Goal: Navigation & Orientation: Find specific page/section

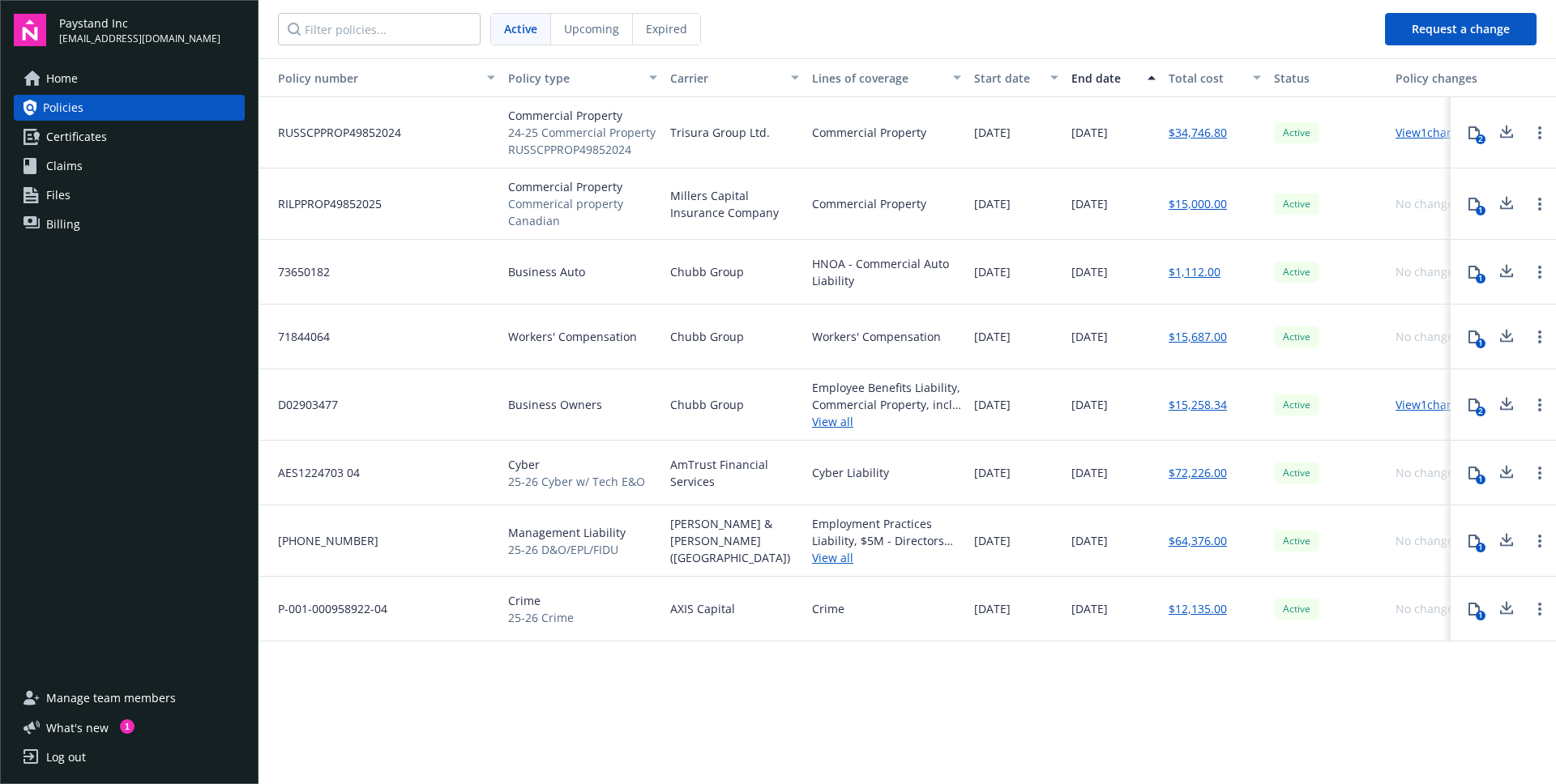
click at [111, 29] on span "Paystand Inc" at bounding box center [140, 23] width 161 height 17
click at [1136, 37] on nav "Active Upcoming Expired" at bounding box center [815, 29] width 1114 height 59
click at [54, 73] on span "Home" at bounding box center [62, 78] width 32 height 26
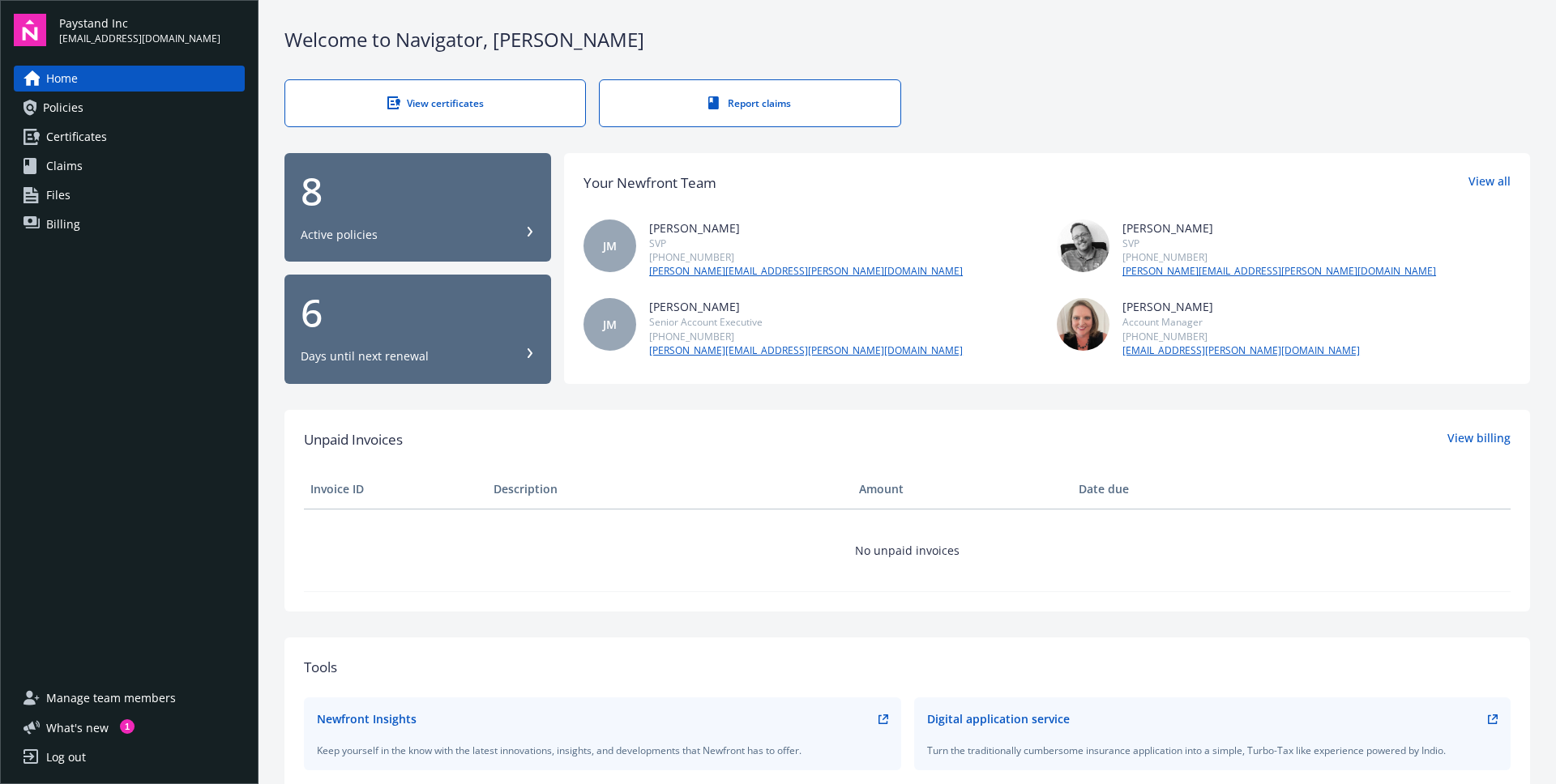
click at [1099, 91] on div "View certificates Report claims" at bounding box center [907, 104] width 1246 height 48
click at [518, 334] on div "6 Days until next renewal" at bounding box center [418, 329] width 235 height 71
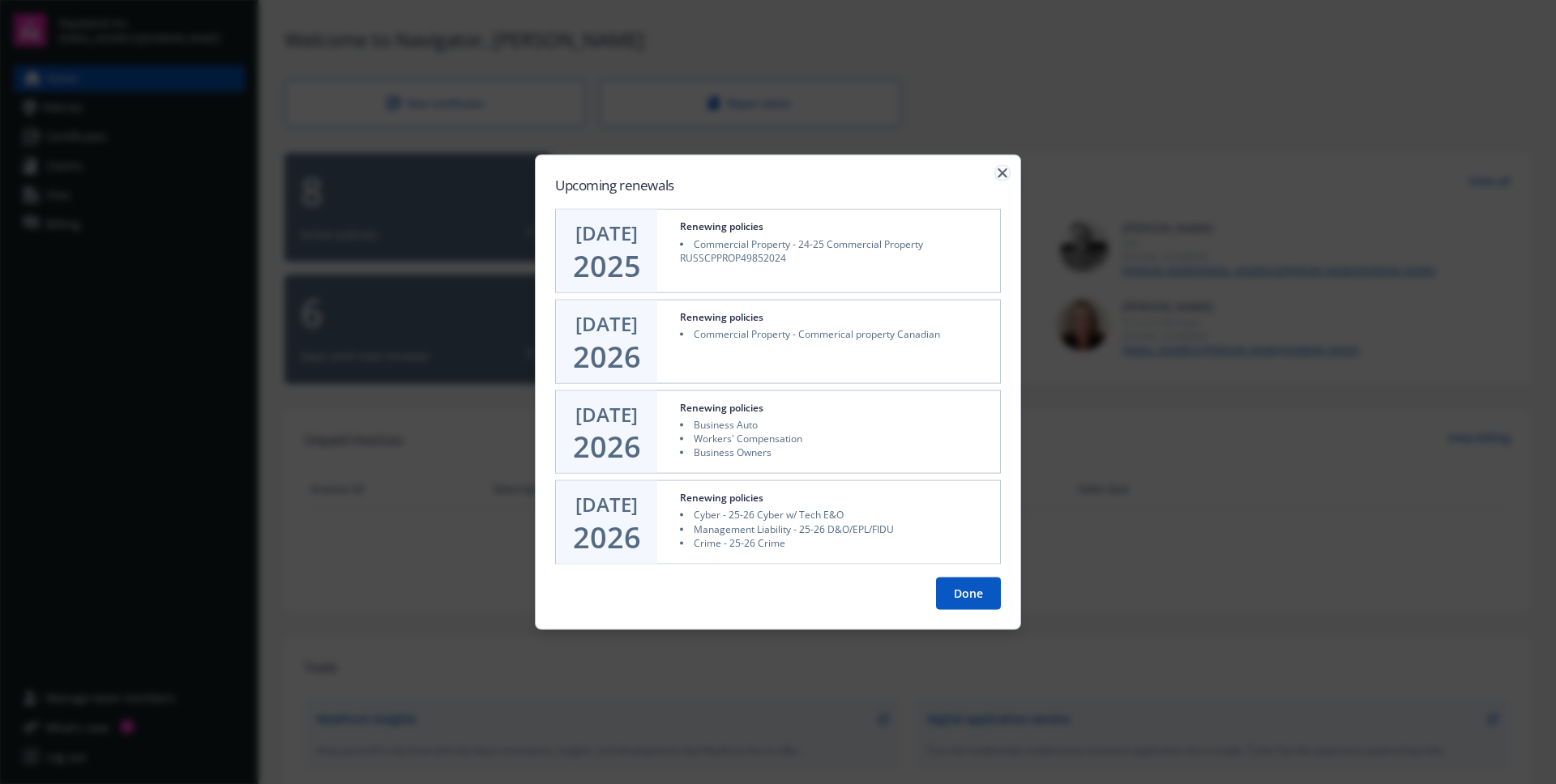
click at [1006, 174] on icon "button" at bounding box center [1002, 173] width 10 height 10
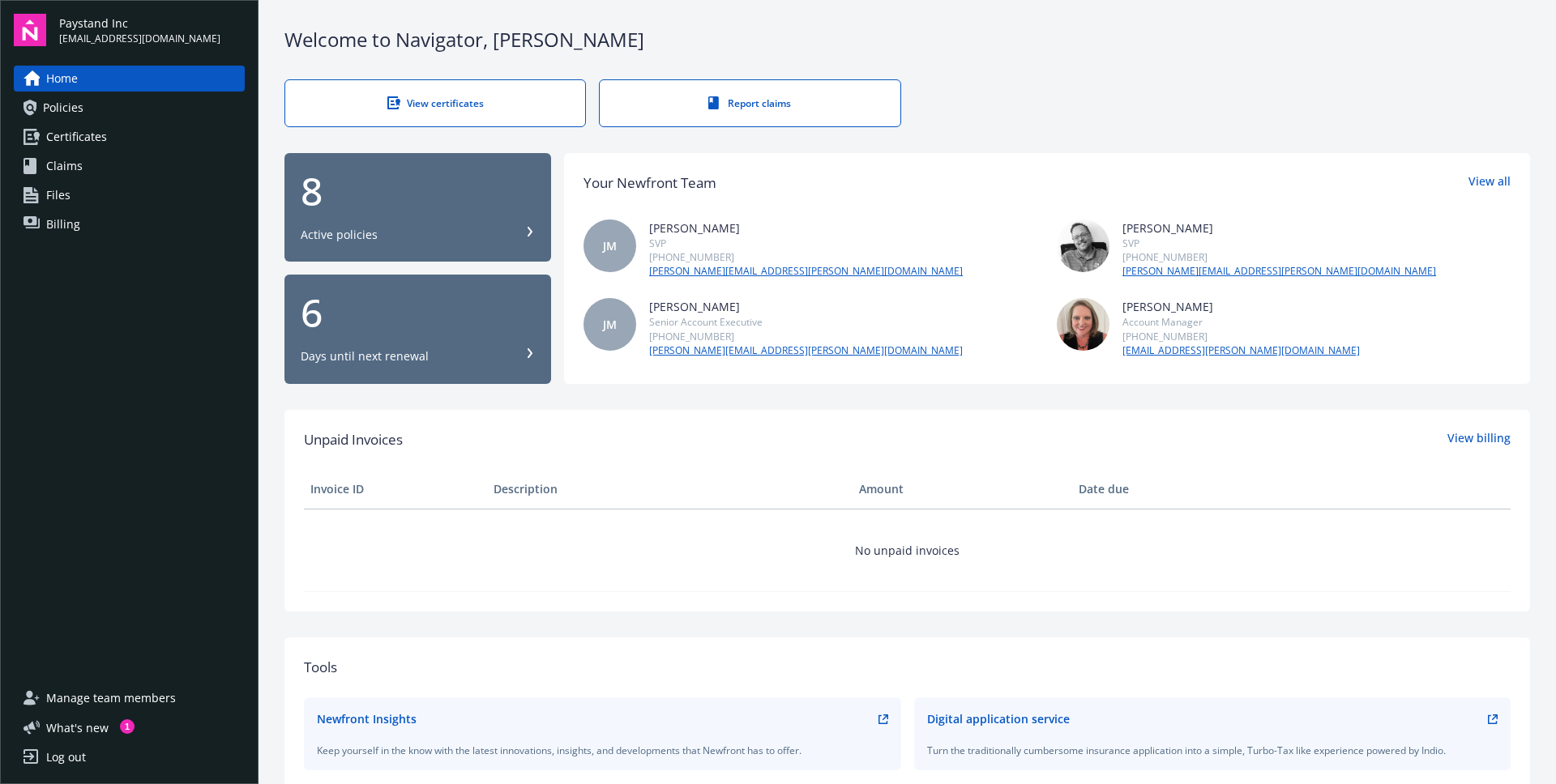
click at [955, 70] on div "Welcome to Navigator , Jonathan View certificates Report claims 8 Active polici…" at bounding box center [907, 583] width 1297 height 1166
